Goal: Navigation & Orientation: Find specific page/section

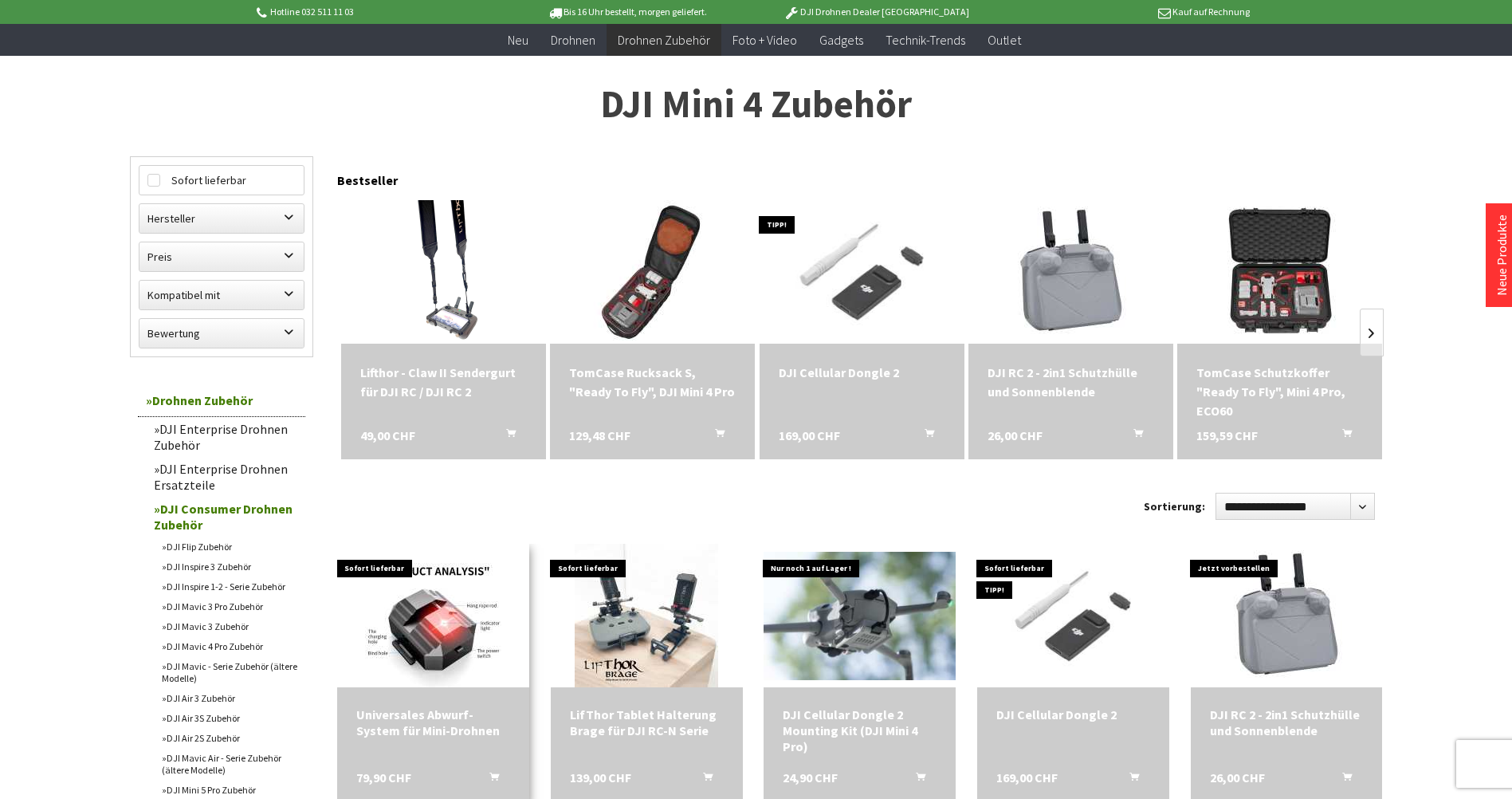
scroll to position [399, 0]
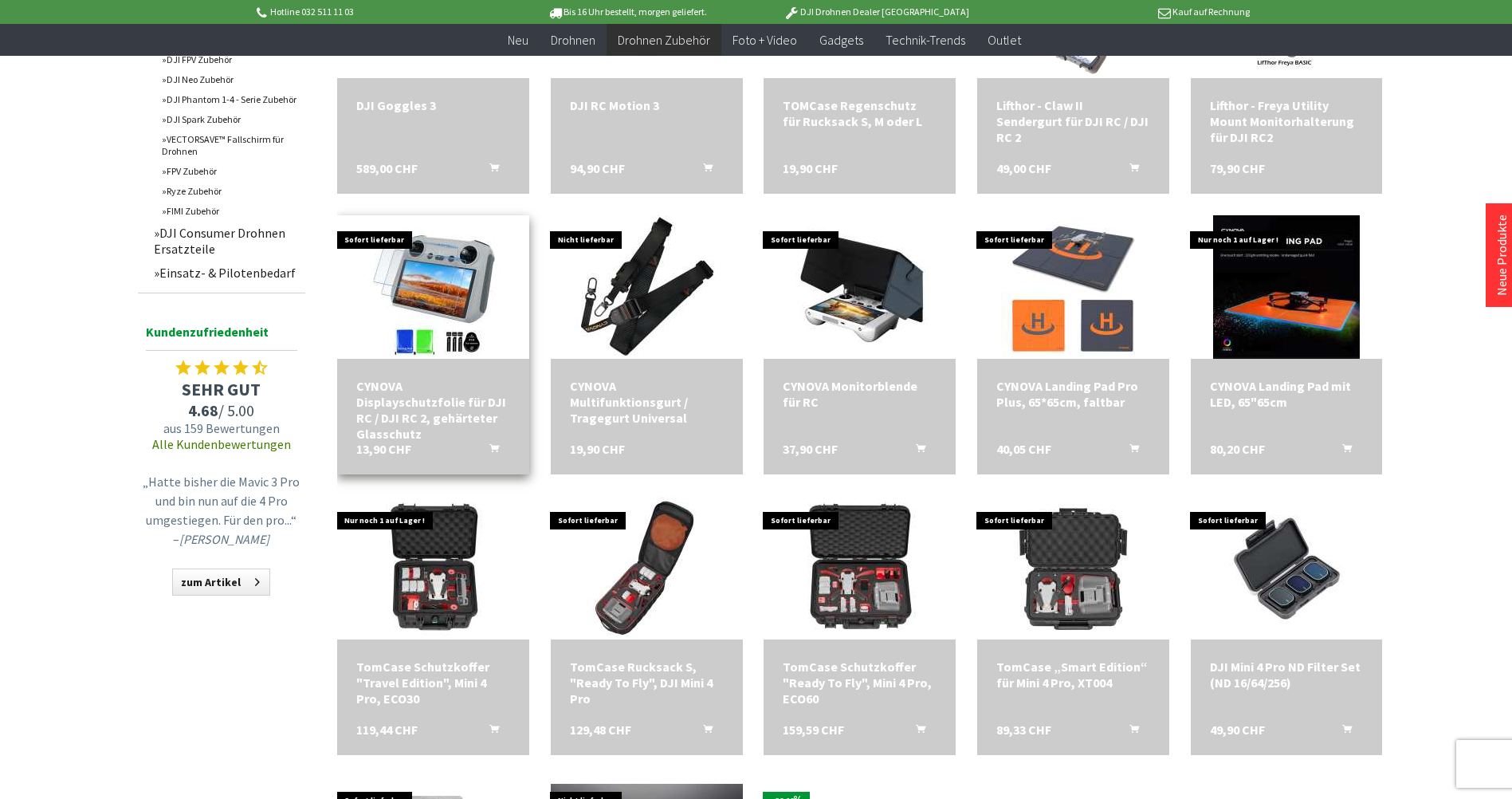
scroll to position [638, 0]
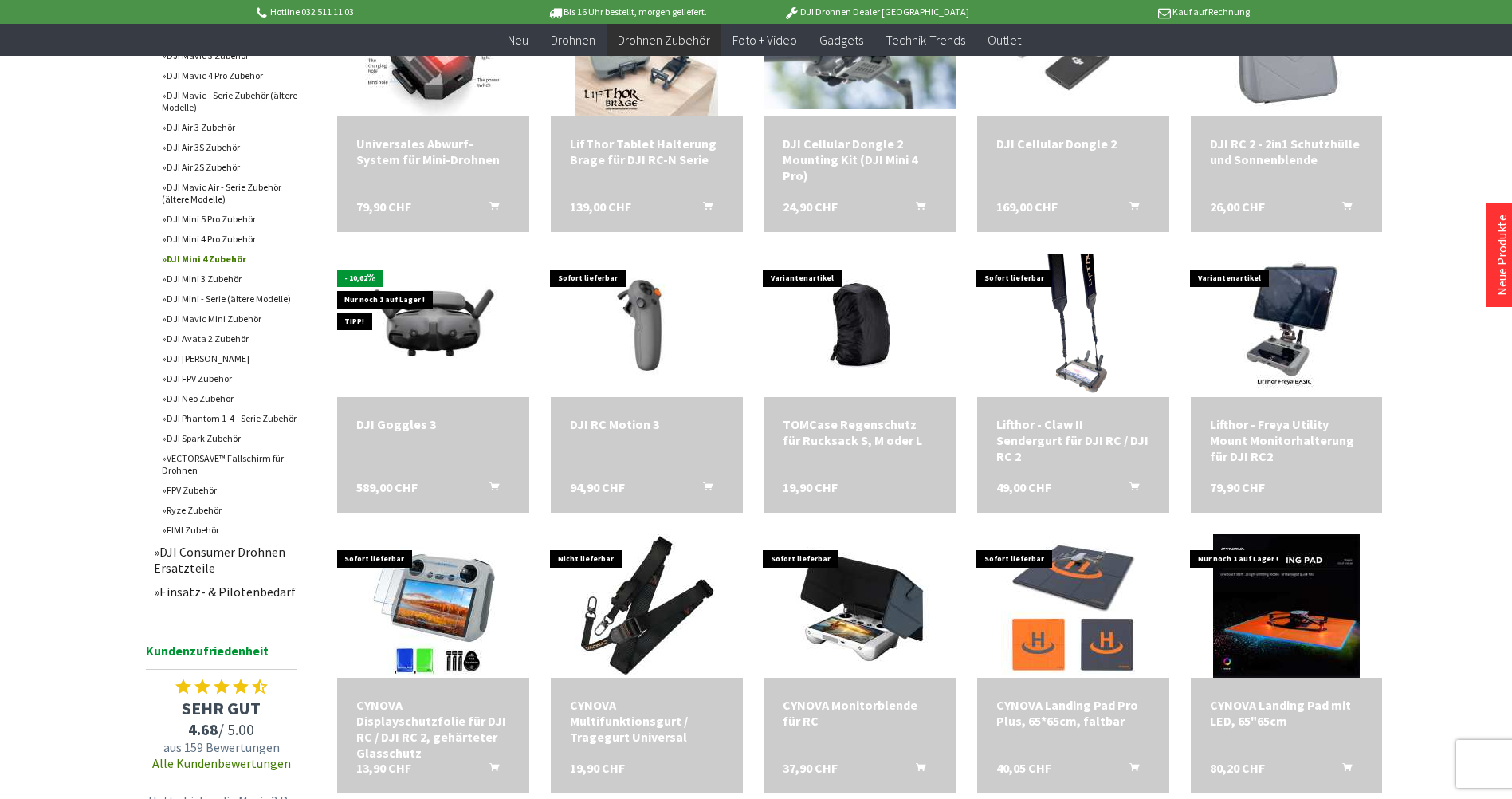
click at [221, 263] on link "DJI Mini 4 Zubehör" at bounding box center [230, 258] width 151 height 20
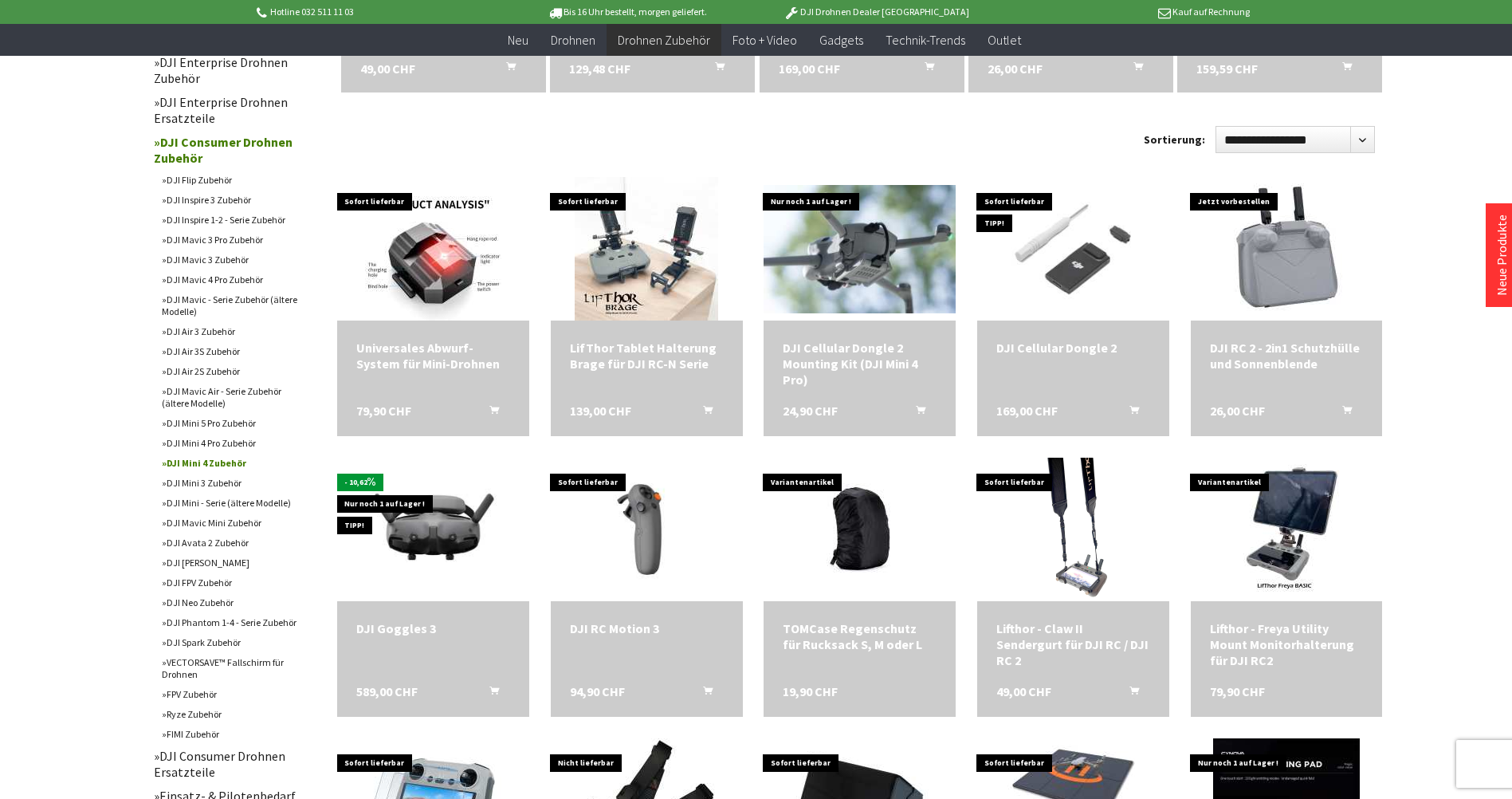
scroll to position [399, 0]
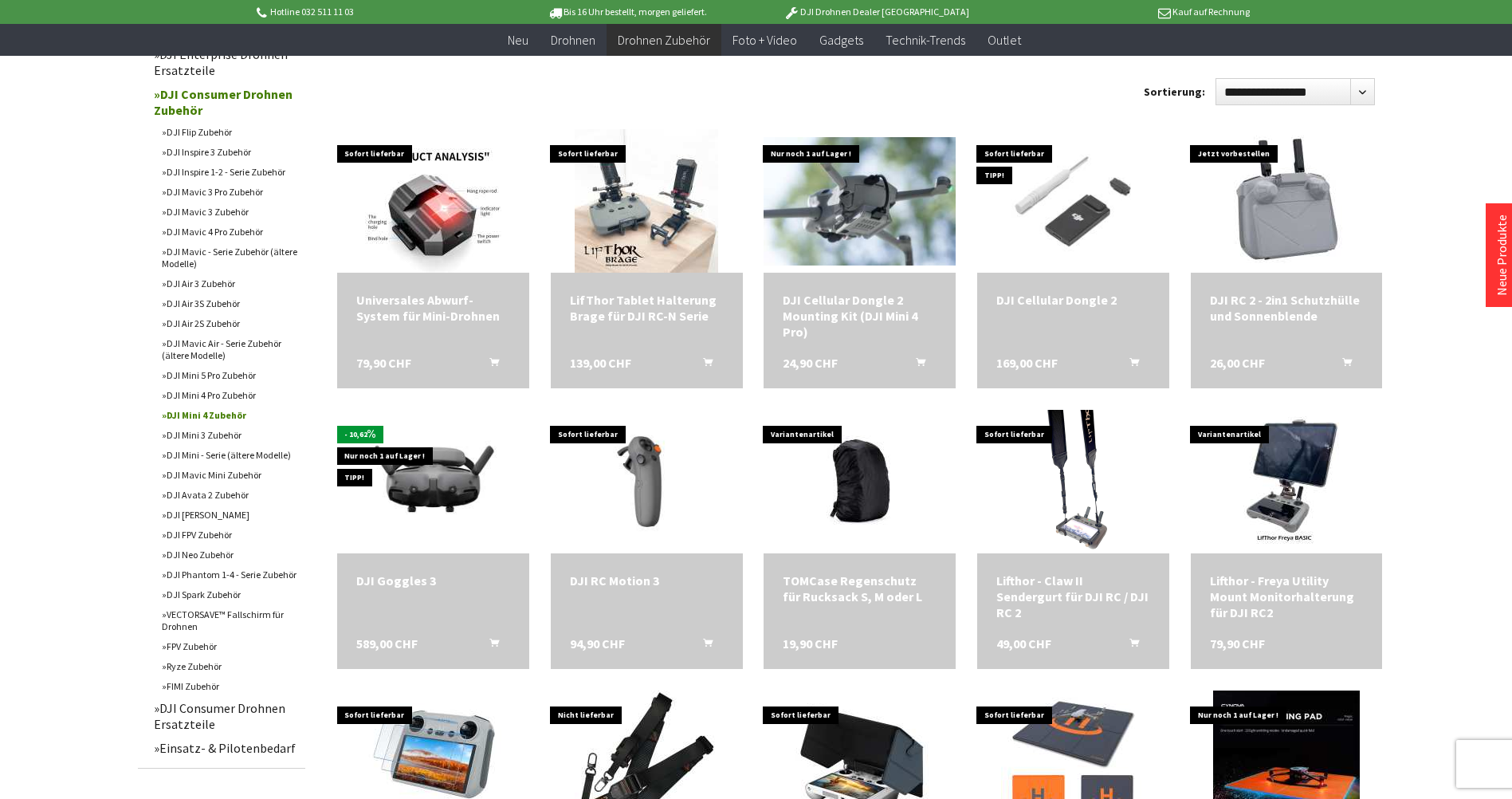
scroll to position [559, 0]
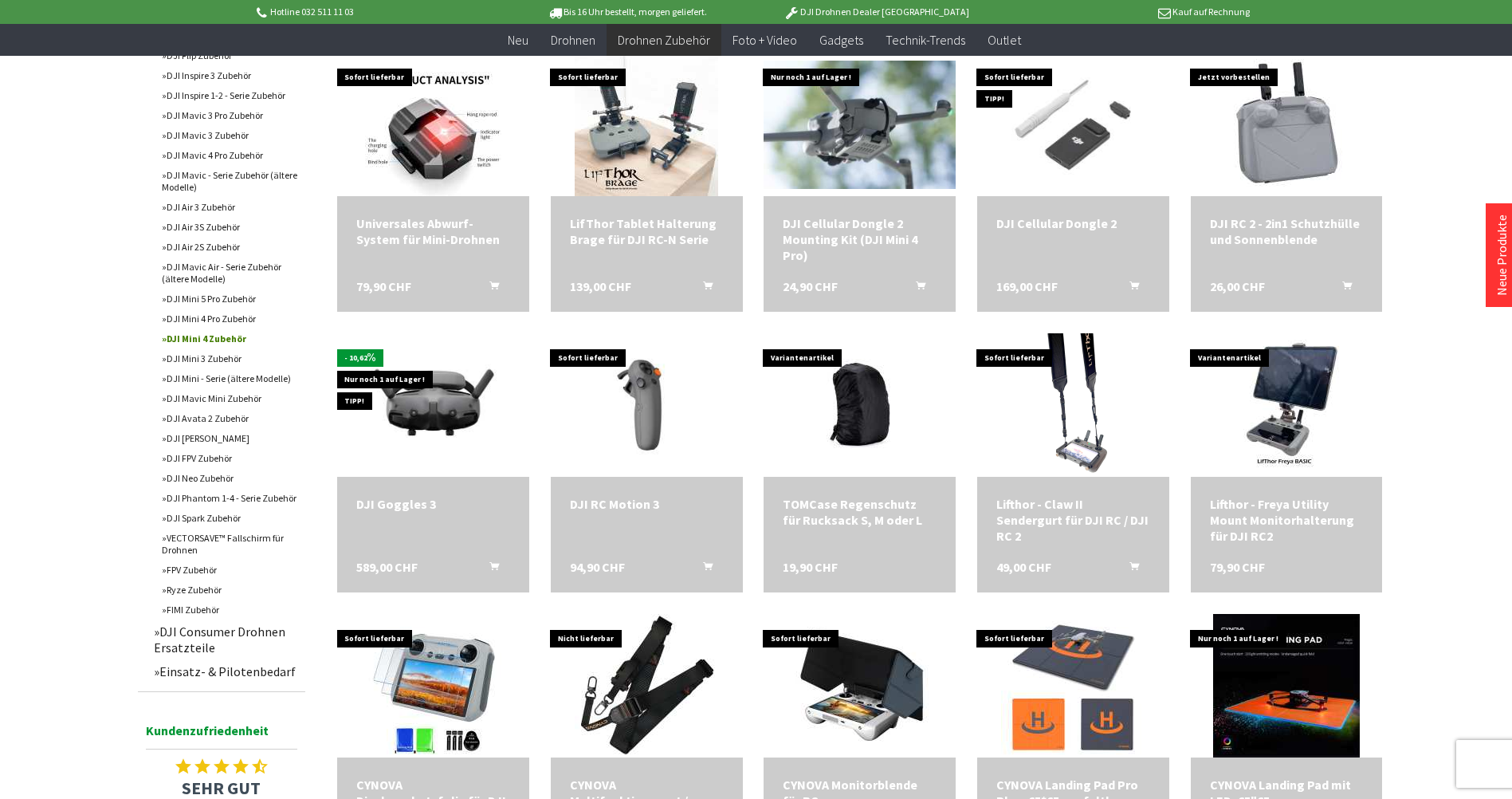
click at [223, 325] on link "DJI Mini 4 Pro Zubehör" at bounding box center [230, 318] width 151 height 20
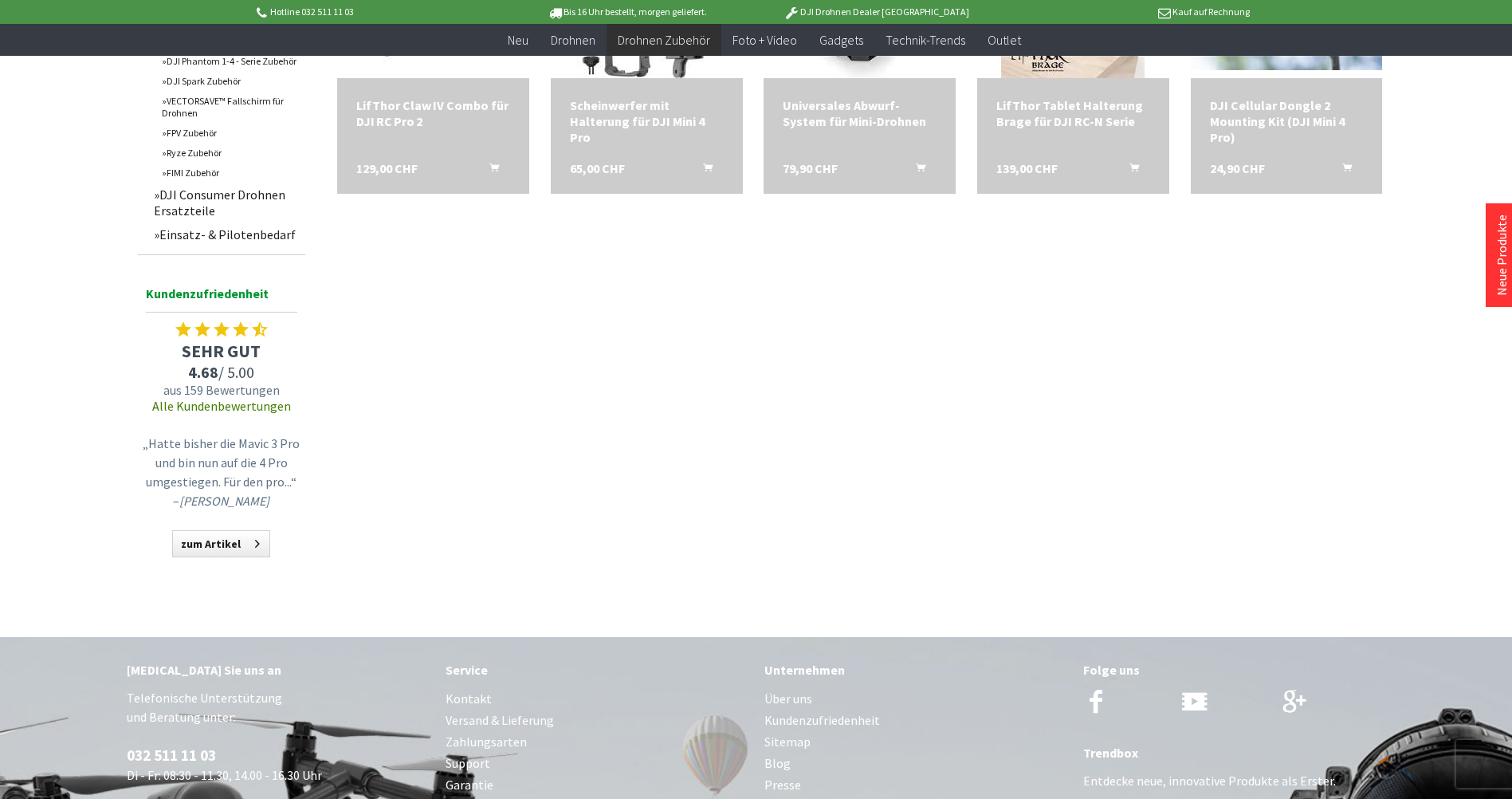
scroll to position [559, 0]
